Goal: Navigation & Orientation: Find specific page/section

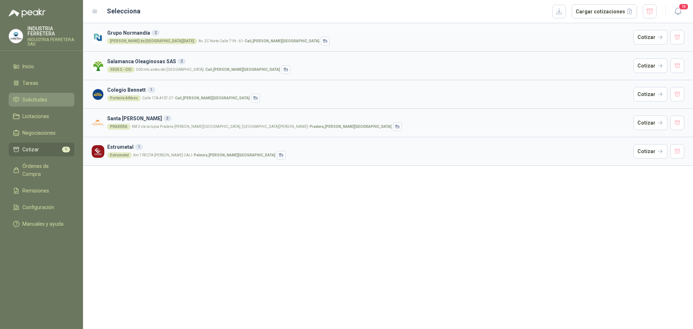
click at [45, 100] on span "Solicitudes" at bounding box center [34, 100] width 25 height 8
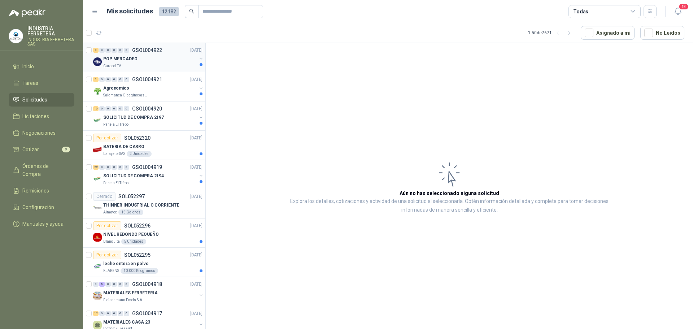
click at [157, 59] on div "POP MERCADEO" at bounding box center [149, 58] width 93 height 9
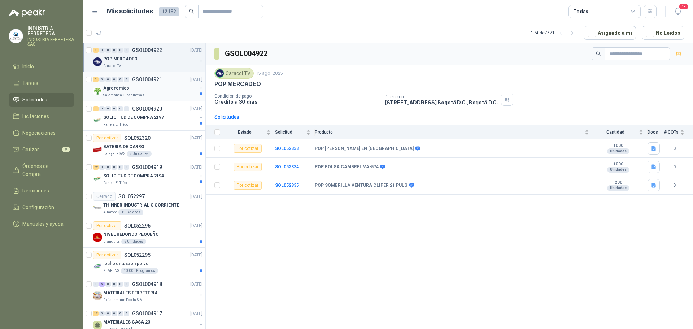
click at [160, 90] on div "Agronomico" at bounding box center [149, 88] width 93 height 9
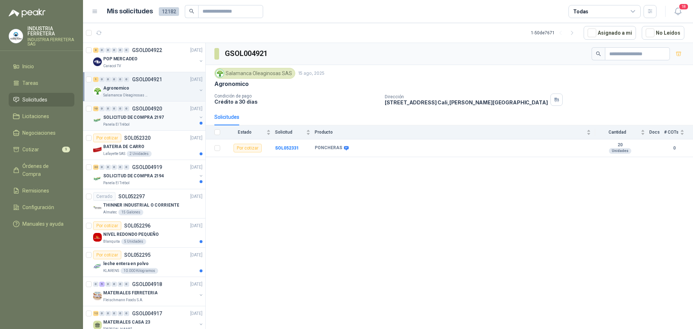
click at [153, 117] on p "SOLICITUD DE COMPRA 2197" at bounding box center [133, 117] width 61 height 7
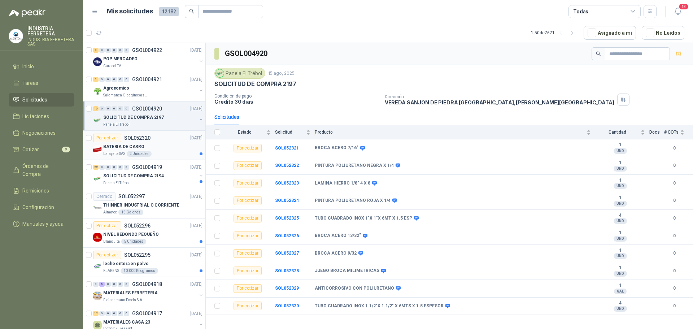
click at [172, 144] on div "BATERIA DE CARRO" at bounding box center [152, 146] width 99 height 9
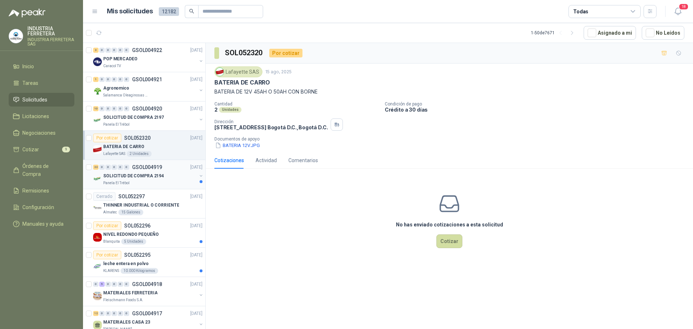
click at [175, 166] on div "22 0 0 0 0 0 GSOL004919 [DATE]" at bounding box center [148, 167] width 111 height 9
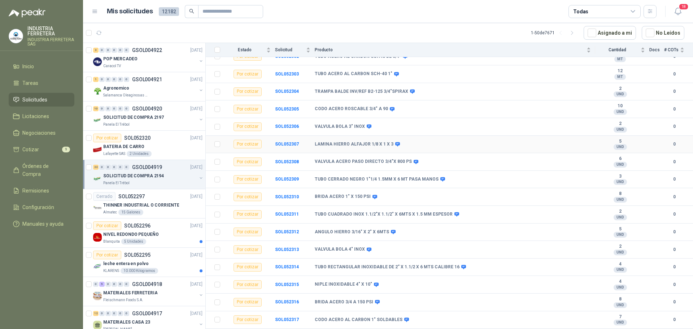
scroll to position [194, 0]
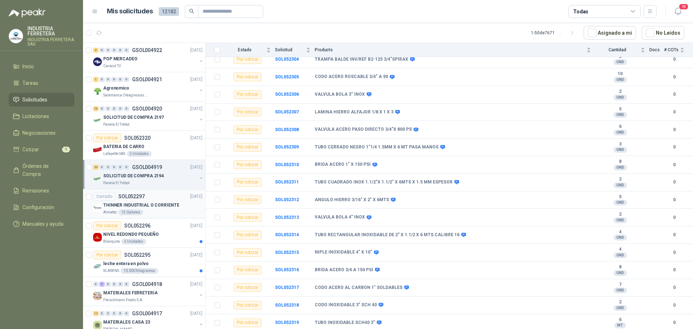
click at [185, 207] on div "THINNER INDUSTRIAL O CORRIENTE" at bounding box center [152, 205] width 99 height 9
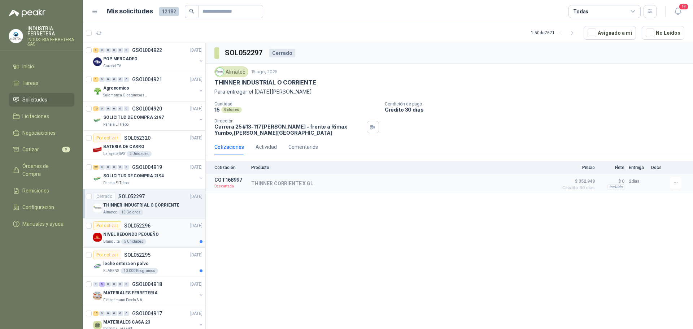
click at [179, 232] on div "NIVEL REDONDO PEQUEÑO" at bounding box center [152, 234] width 99 height 9
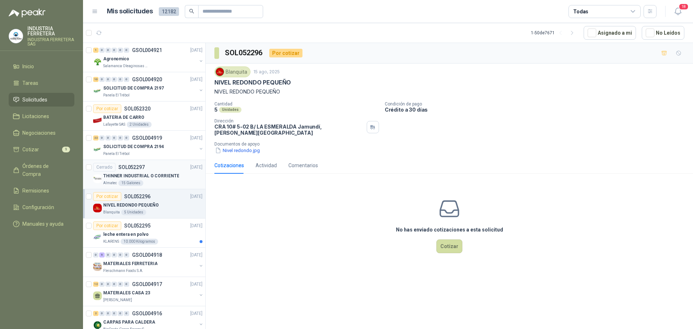
scroll to position [72, 0]
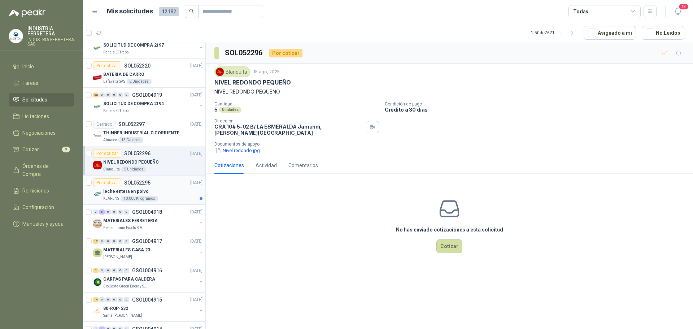
click at [177, 193] on div "leche entera en polvo" at bounding box center [152, 191] width 99 height 9
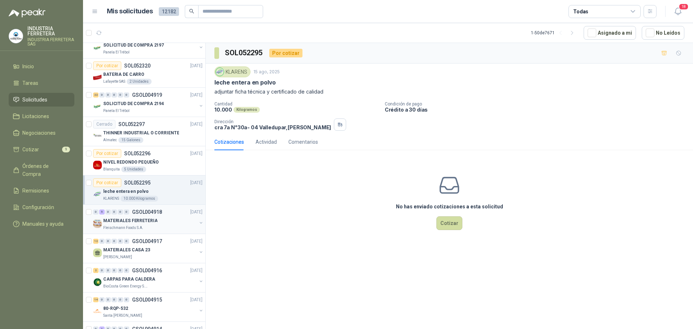
click at [154, 219] on p "MATERIALES FERRETERIA" at bounding box center [130, 220] width 54 height 7
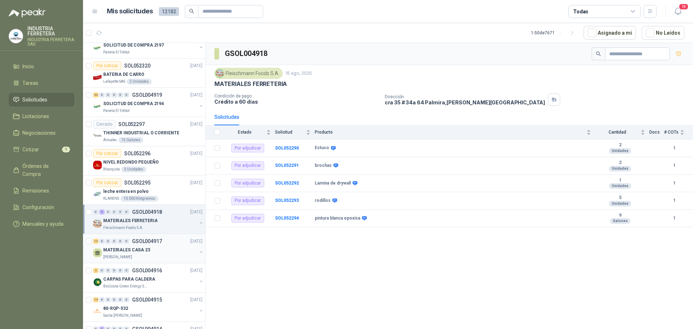
click at [153, 254] on div "MATERIALES CASA 23" at bounding box center [149, 249] width 93 height 9
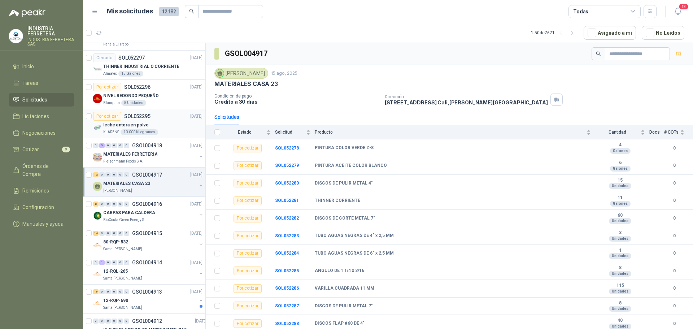
scroll to position [144, 0]
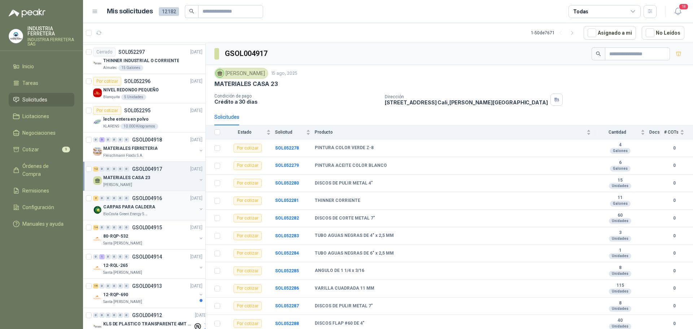
click at [159, 209] on div "CARPAS PARA CALDERA" at bounding box center [149, 206] width 93 height 9
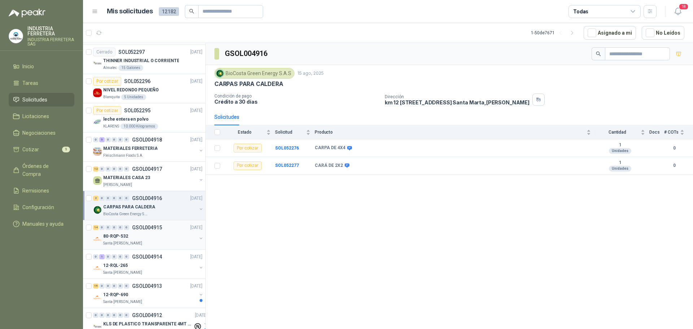
click at [169, 243] on div "Santa [PERSON_NAME]" at bounding box center [149, 243] width 93 height 6
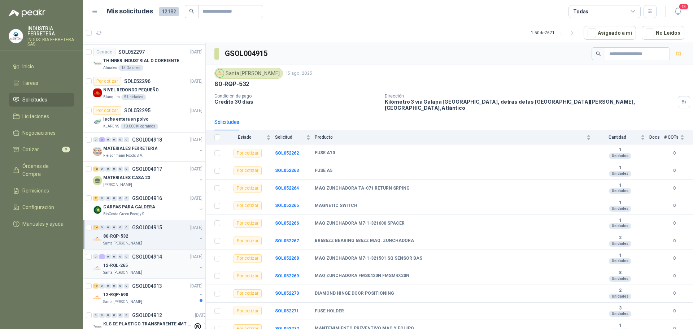
click at [172, 261] on div "0 1 0 0 0 0 GSOL004914 [DATE]" at bounding box center [148, 256] width 111 height 9
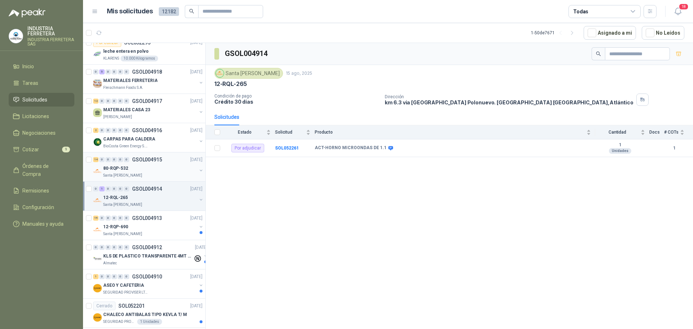
scroll to position [216, 0]
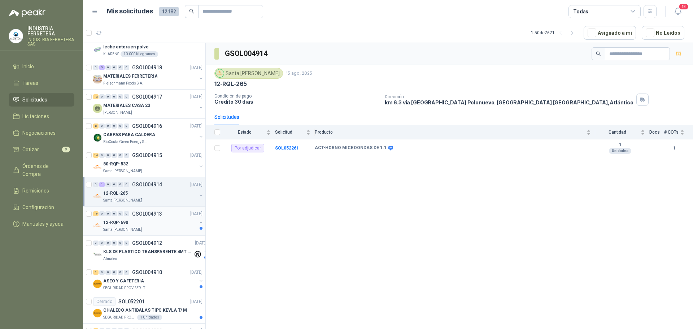
click at [167, 232] on div "Santa [PERSON_NAME]" at bounding box center [149, 230] width 93 height 6
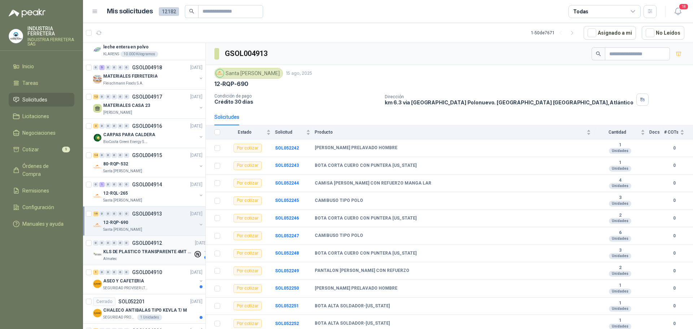
click at [169, 254] on p "KLS DE PLASTICO TRANSPARENTE 4MT CAL 4 Y CINTA TRA" at bounding box center [148, 251] width 90 height 7
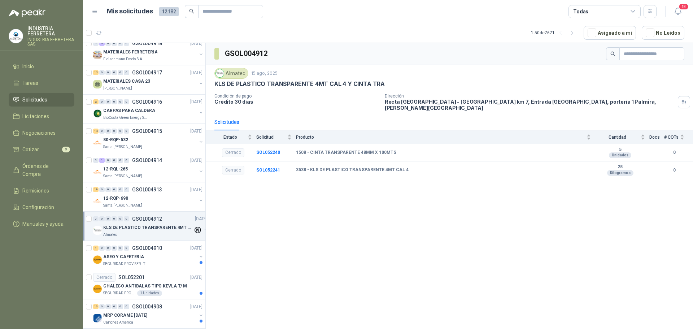
scroll to position [253, 0]
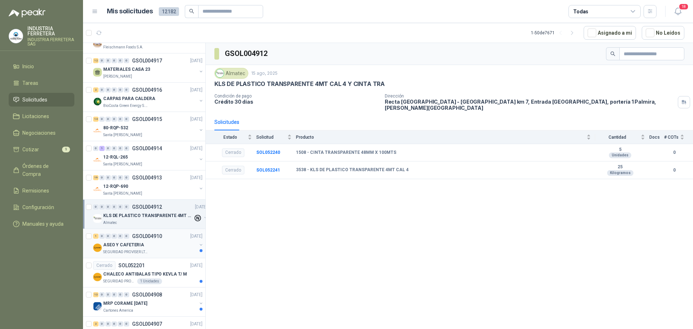
click at [169, 246] on div "ASEO Y CAFETERIA" at bounding box center [149, 244] width 93 height 9
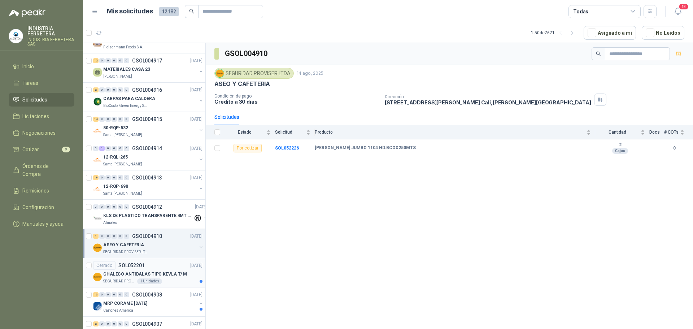
click at [161, 274] on p "CHALECO ANTIBALAS TIPO KEVLA T/ M" at bounding box center [145, 274] width 84 height 7
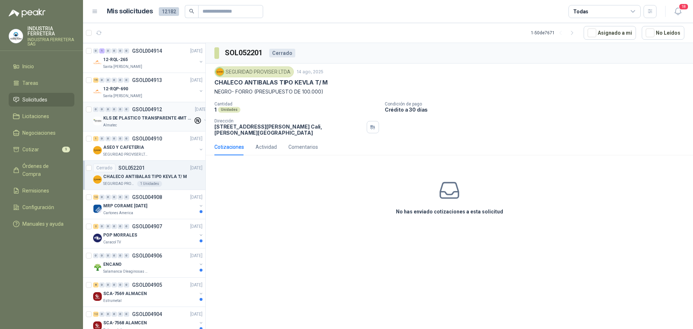
scroll to position [361, 0]
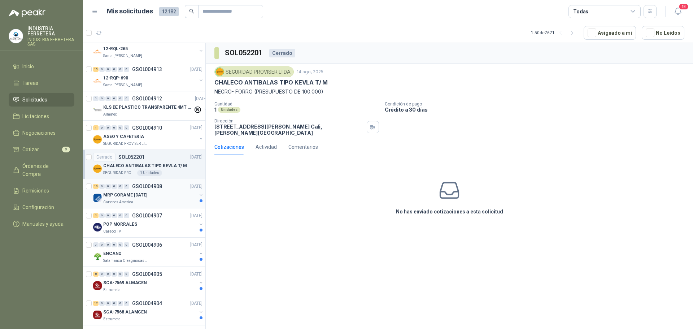
click at [144, 202] on div "Cartones America" at bounding box center [149, 202] width 93 height 6
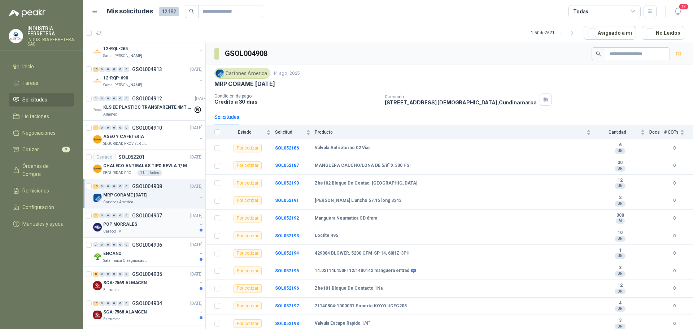
click at [173, 222] on div "POP MORRALES" at bounding box center [149, 224] width 93 height 9
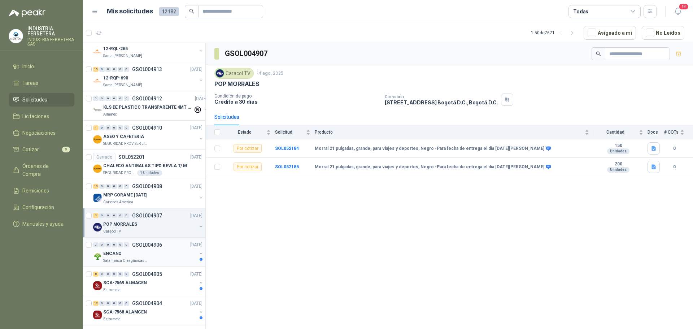
click at [150, 254] on div "ENCANO" at bounding box center [149, 253] width 93 height 9
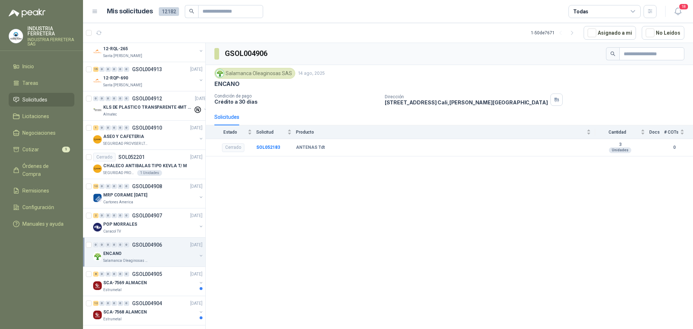
scroll to position [397, 0]
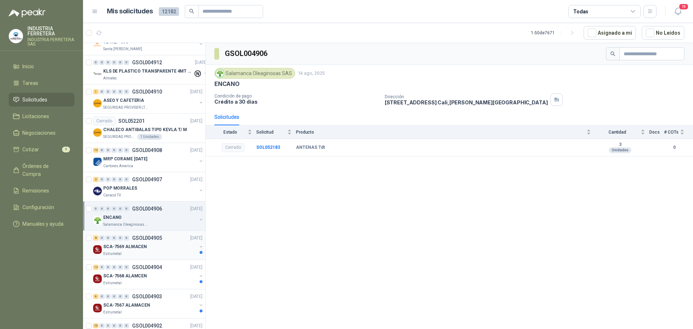
click at [155, 248] on div "SCA-7569 ALMACEN" at bounding box center [149, 246] width 93 height 9
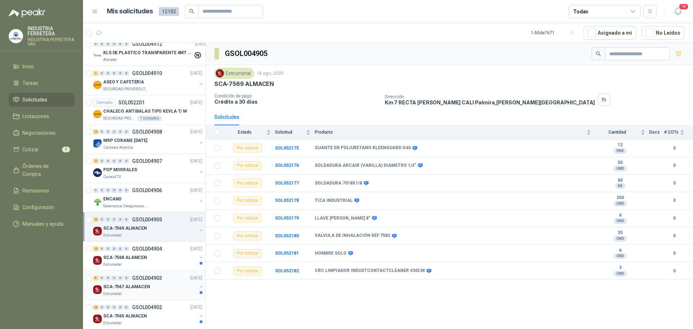
scroll to position [469, 0]
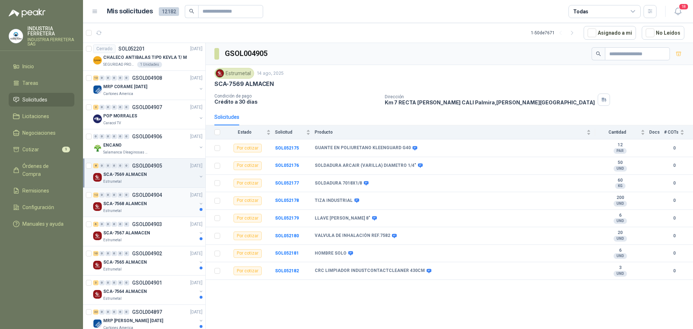
click at [168, 206] on div "SCA-7568 ALAMCEN" at bounding box center [149, 203] width 93 height 9
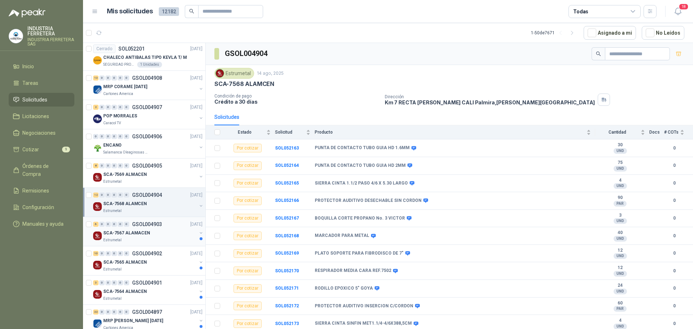
click at [152, 231] on div "SCA-7567 ALAMACEN" at bounding box center [149, 232] width 93 height 9
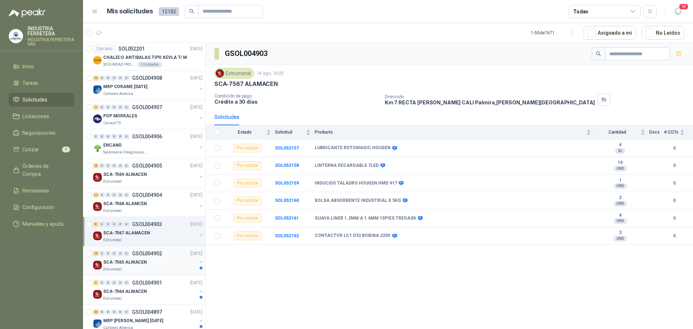
click at [162, 265] on div "SCA-7565 ALMACEN" at bounding box center [149, 262] width 93 height 9
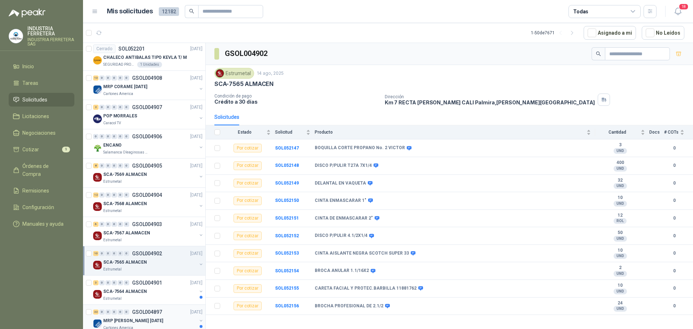
scroll to position [505, 0]
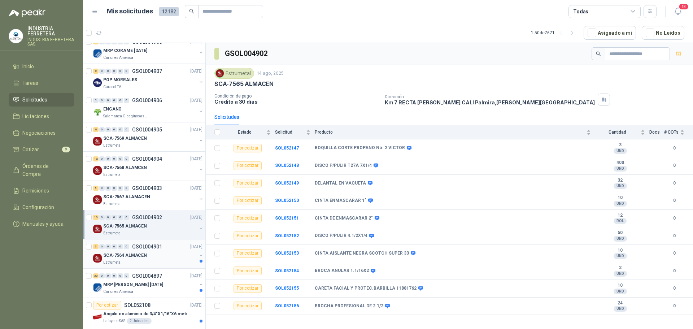
click at [160, 257] on div "SCA-7564 ALMACEN" at bounding box center [149, 255] width 93 height 9
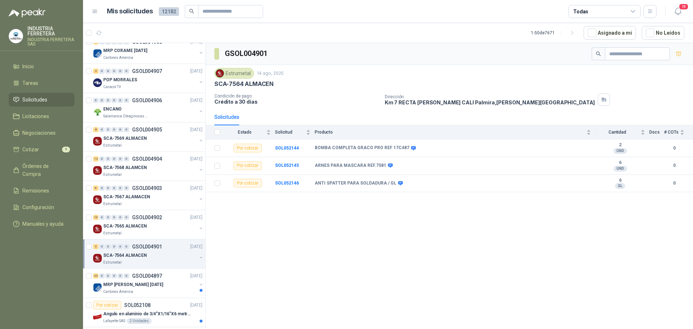
scroll to position [577, 0]
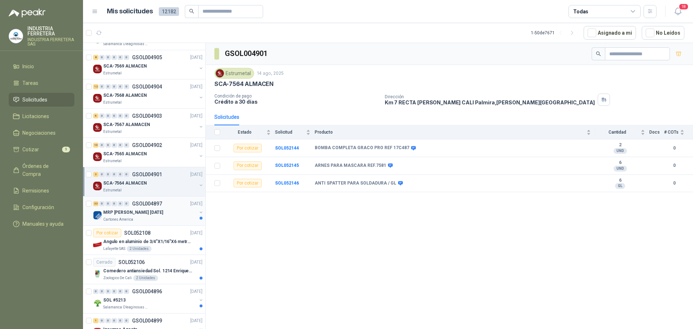
click at [169, 219] on div "Cartones America" at bounding box center [149, 219] width 93 height 6
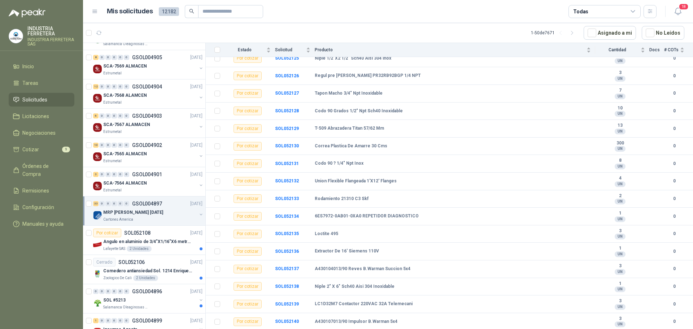
scroll to position [387, 0]
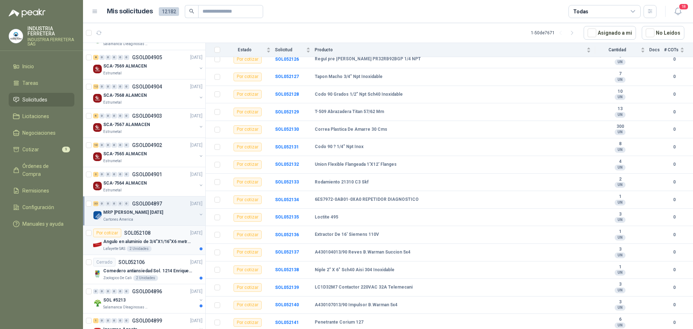
click at [179, 246] on div "Lafayette SAS 2 Unidades" at bounding box center [152, 249] width 99 height 6
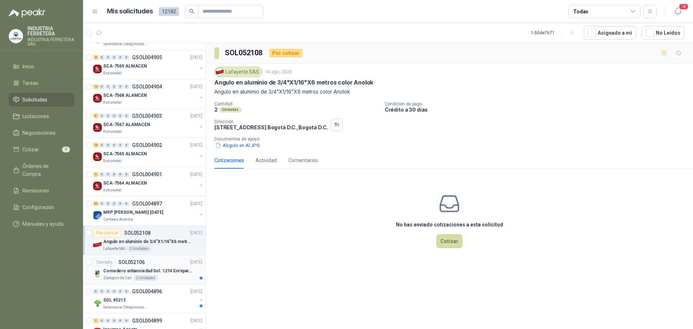
click at [179, 278] on div "Zoologico De Cali 2 Unidades" at bounding box center [152, 278] width 99 height 6
